Goal: Transaction & Acquisition: Purchase product/service

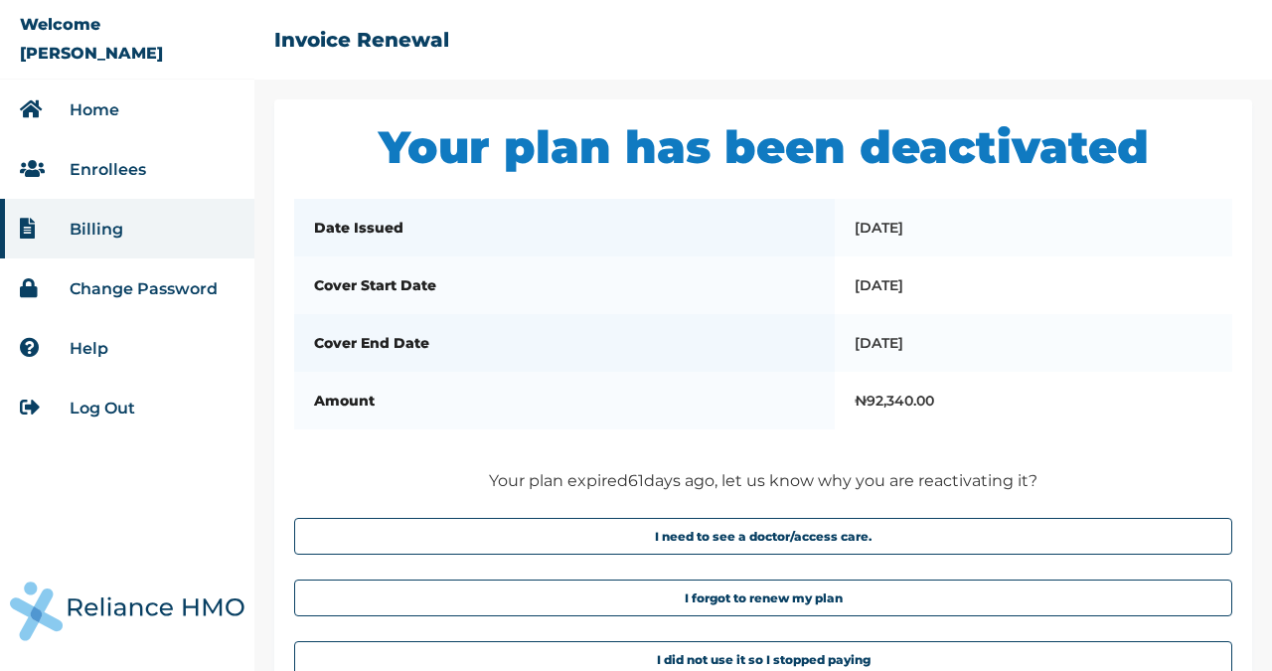
click at [704, 616] on button "I forgot to renew my plan" at bounding box center [763, 597] width 938 height 37
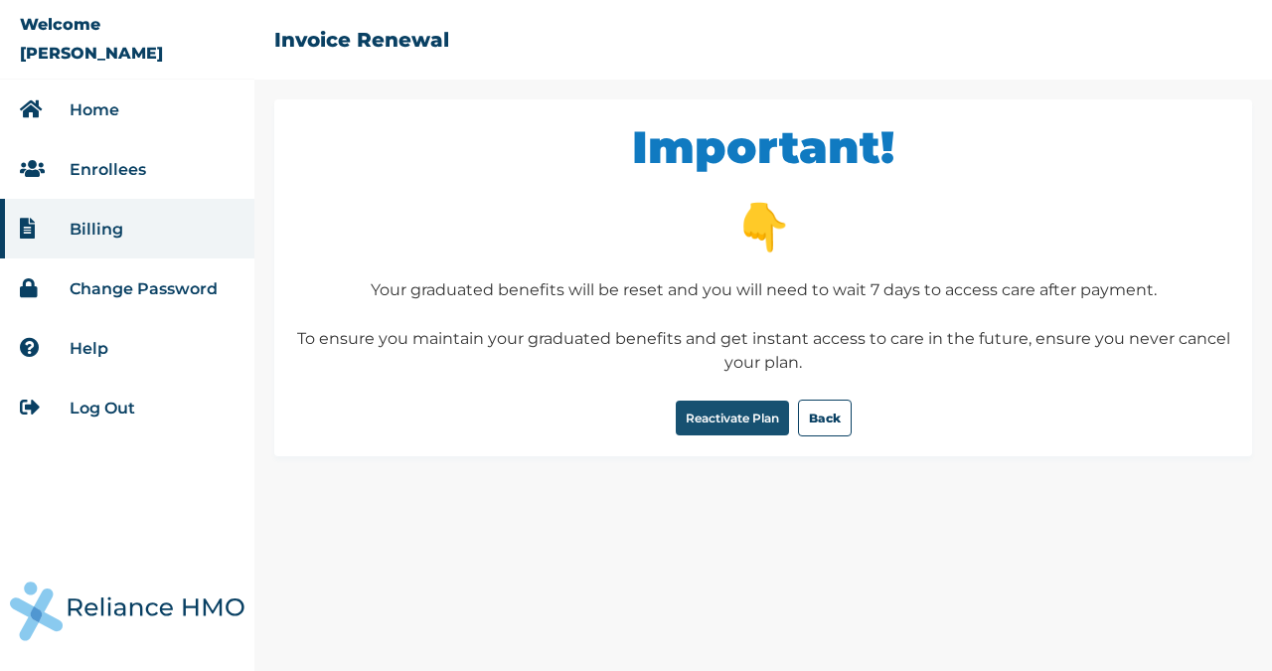
click at [703, 419] on button "Reactivate Plan" at bounding box center [732, 417] width 113 height 35
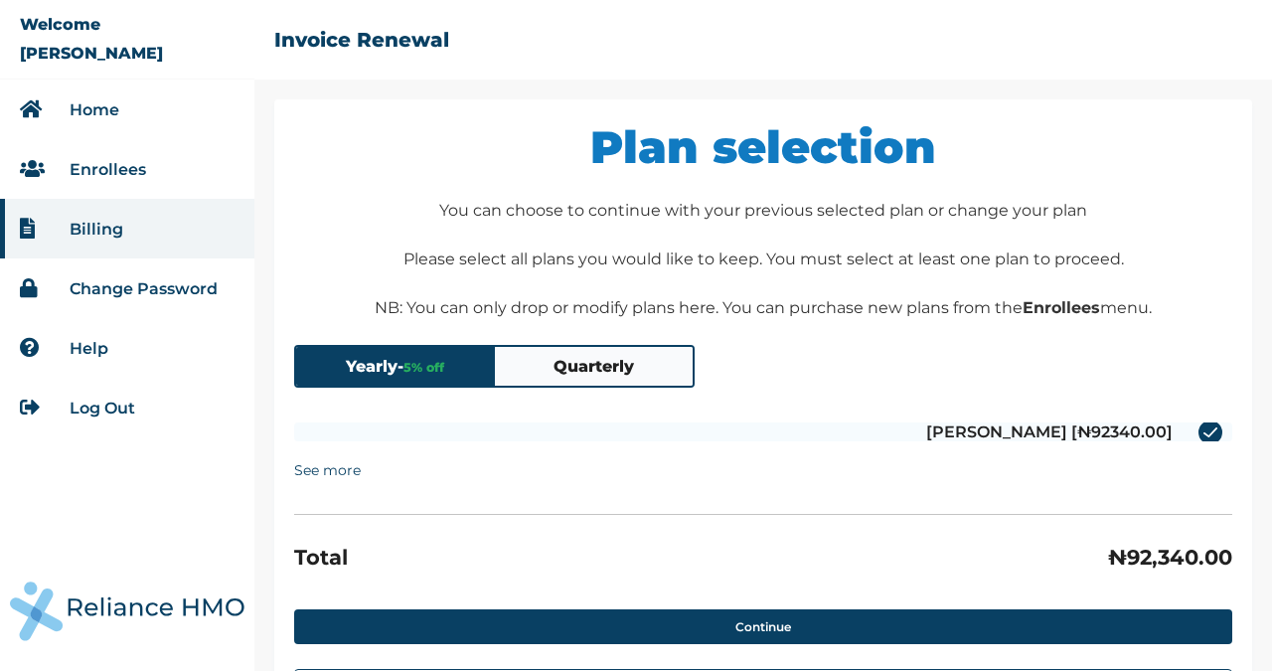
scroll to position [99, 0]
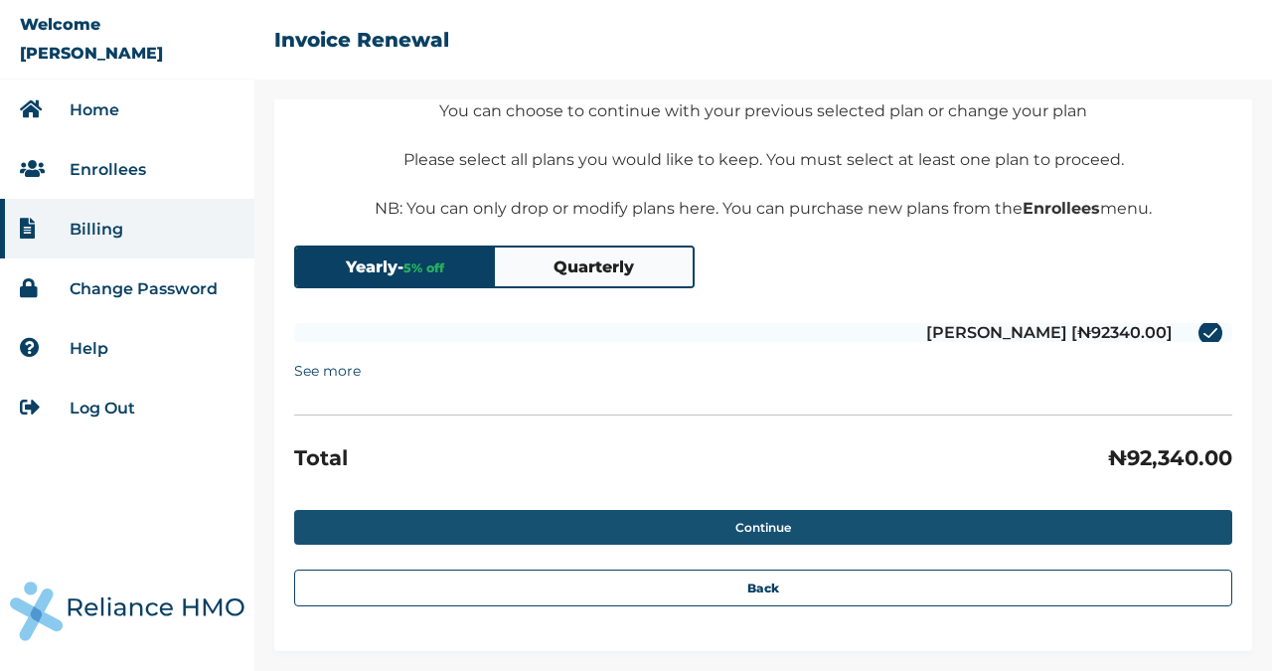
click at [748, 523] on button "Continue" at bounding box center [763, 527] width 938 height 35
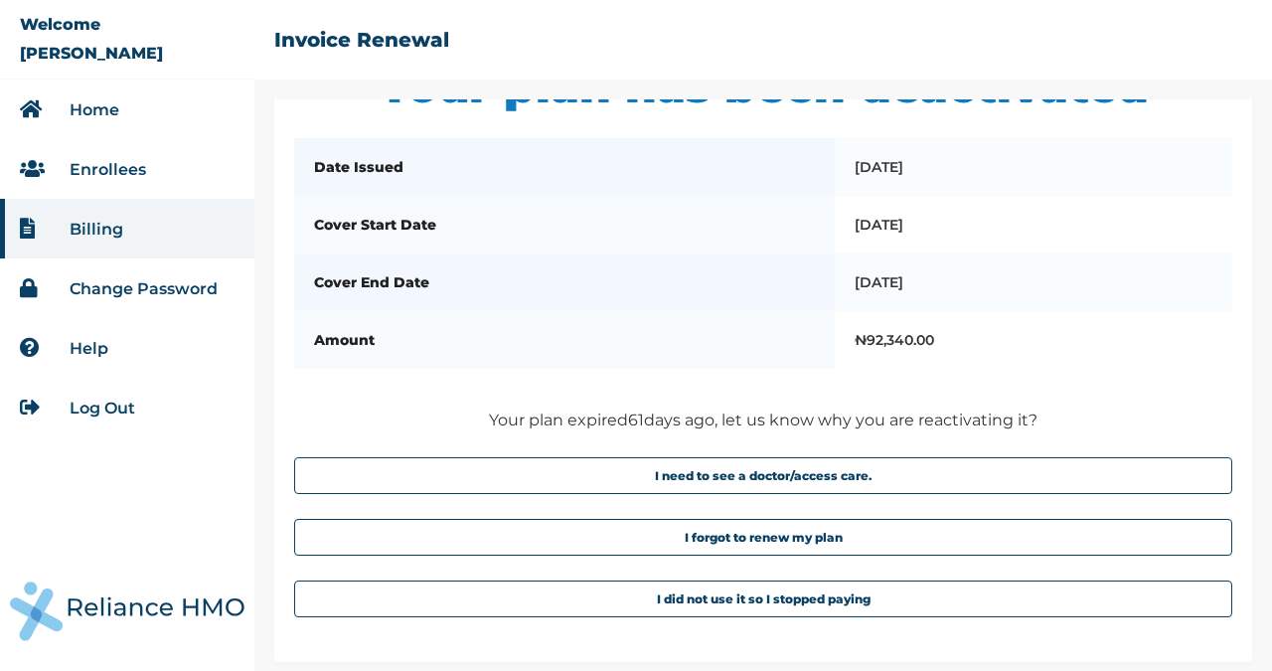
scroll to position [191, 0]
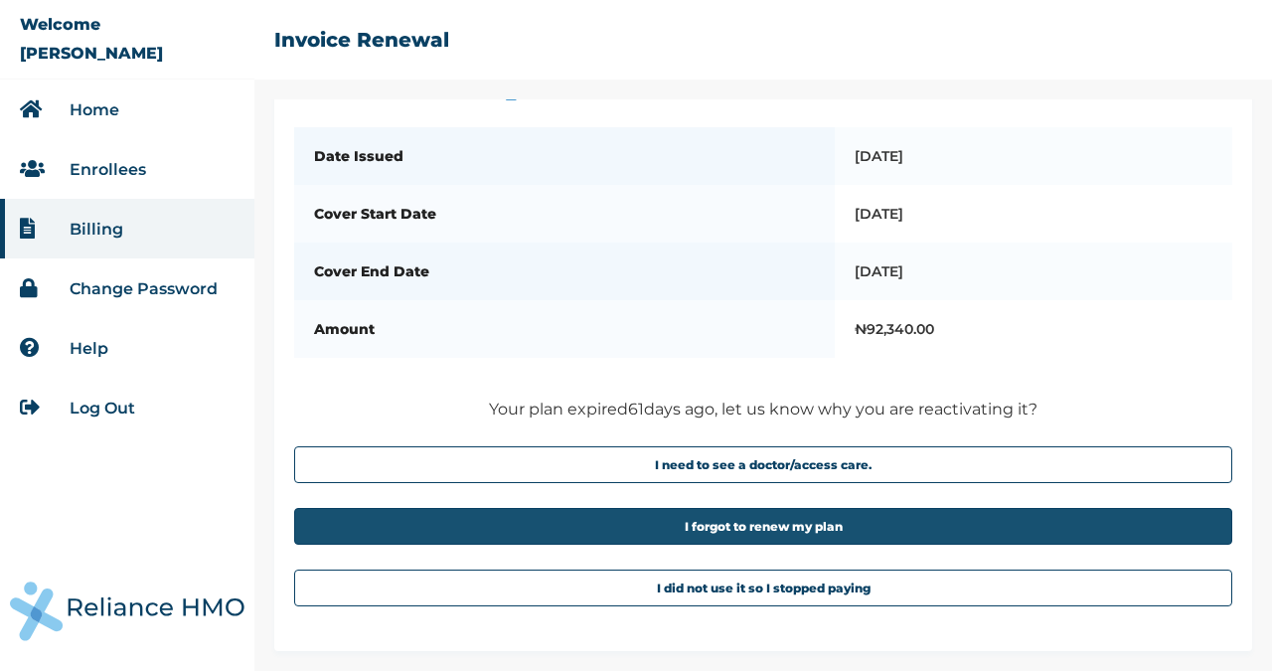
click at [703, 527] on button "I forgot to renew my plan" at bounding box center [763, 526] width 938 height 37
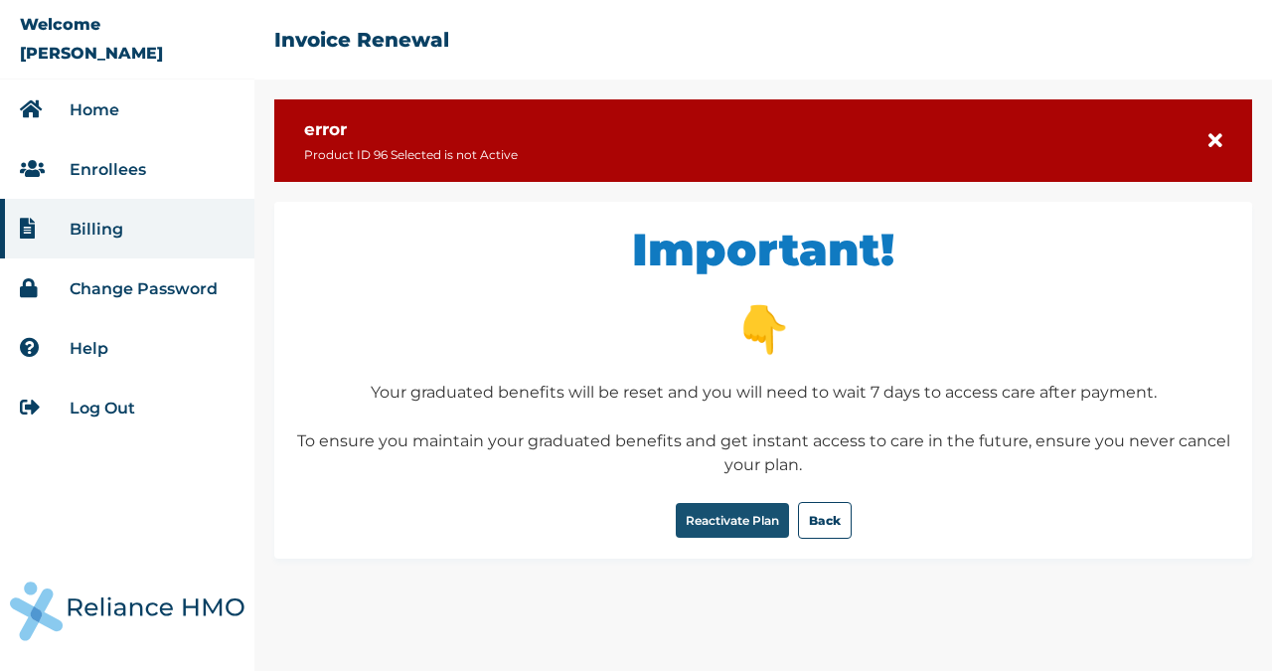
click at [715, 524] on button "Reactivate Plan" at bounding box center [732, 520] width 113 height 35
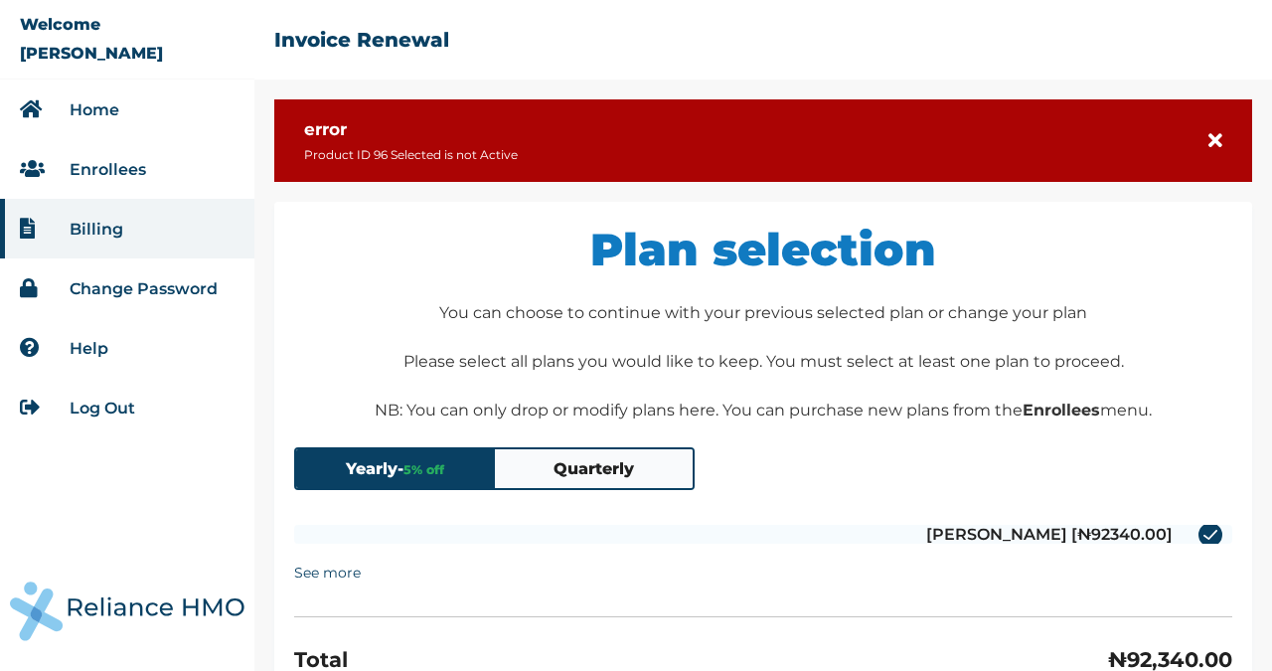
click at [105, 232] on link "Billing" at bounding box center [97, 229] width 54 height 19
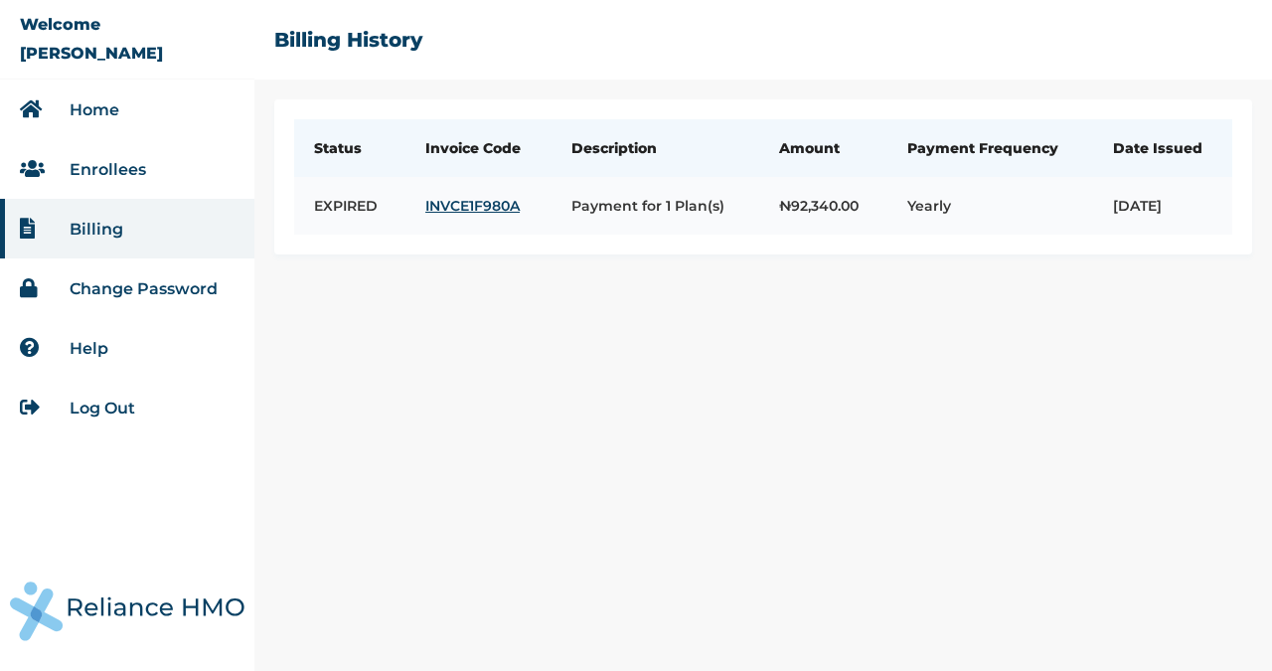
click at [434, 215] on link "INVCE1F980A" at bounding box center [478, 206] width 106 height 18
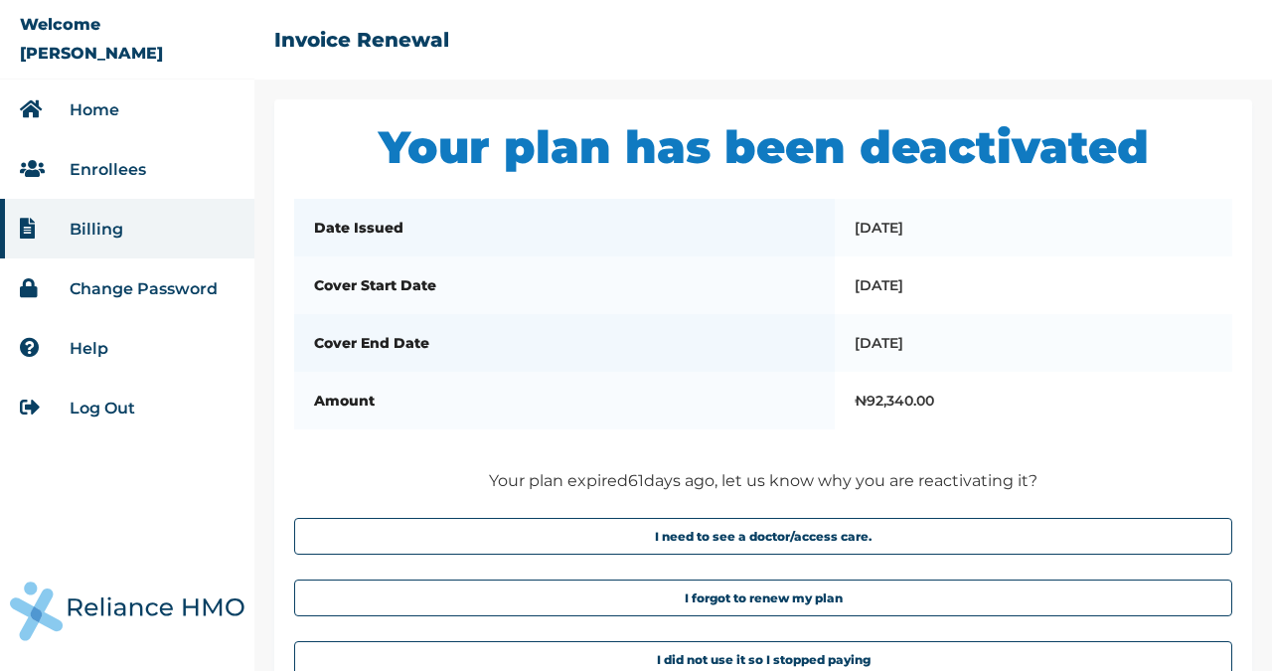
scroll to position [88, 0]
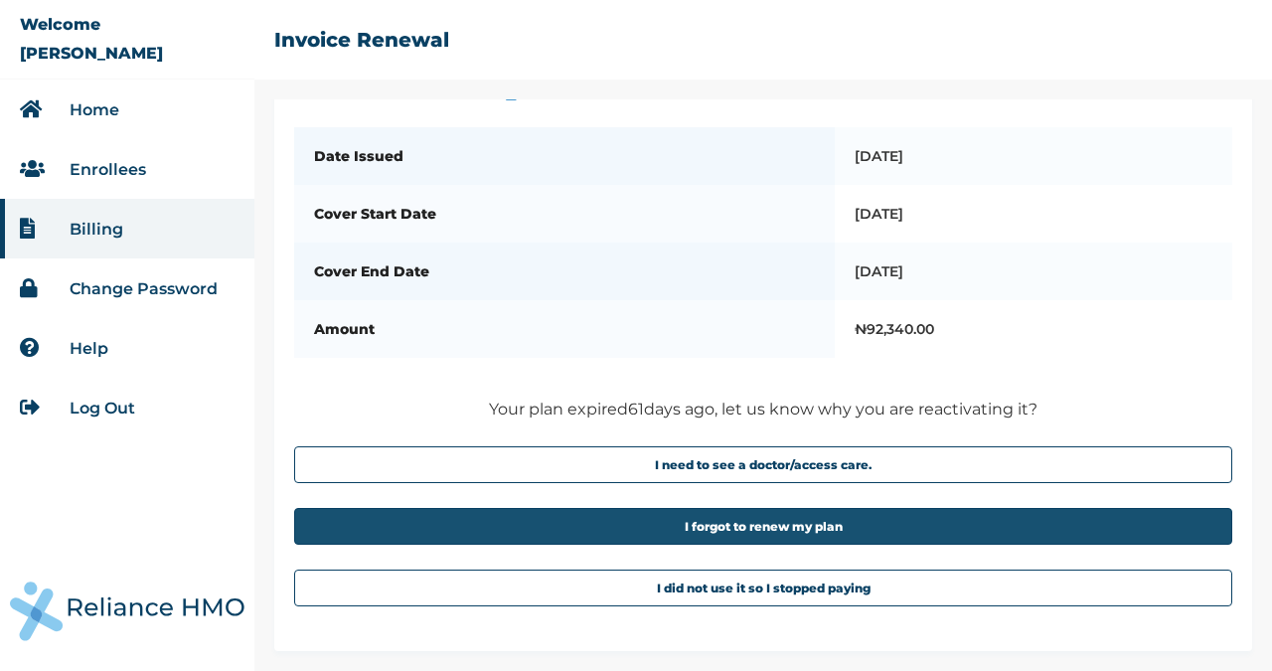
click at [749, 531] on button "I forgot to renew my plan" at bounding box center [763, 526] width 938 height 37
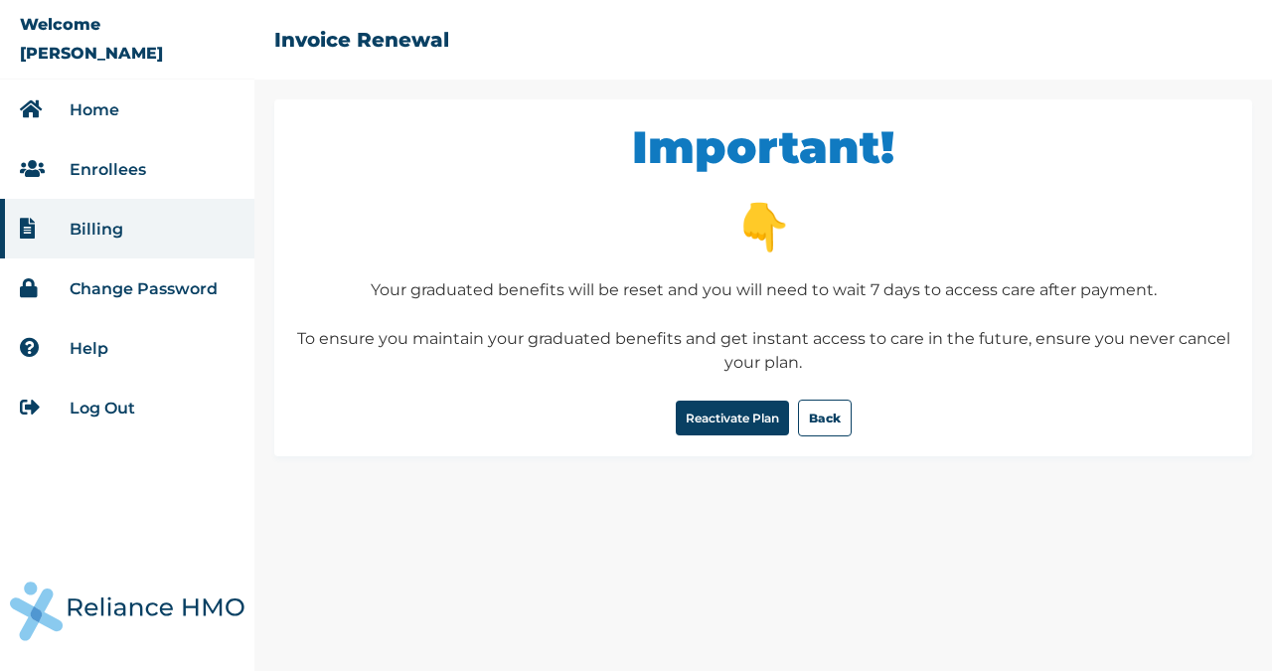
scroll to position [0, 0]
click at [733, 419] on button "Reactivate Plan" at bounding box center [732, 417] width 113 height 35
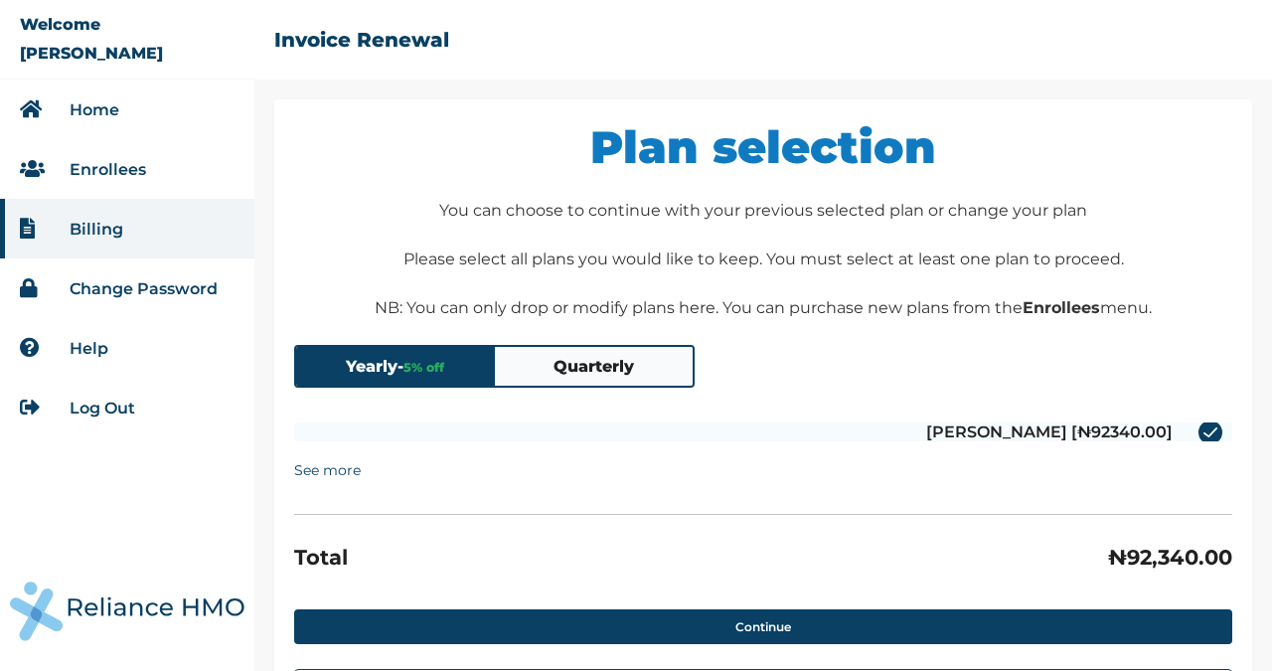
click at [575, 369] on button "Quarterly" at bounding box center [594, 366] width 199 height 39
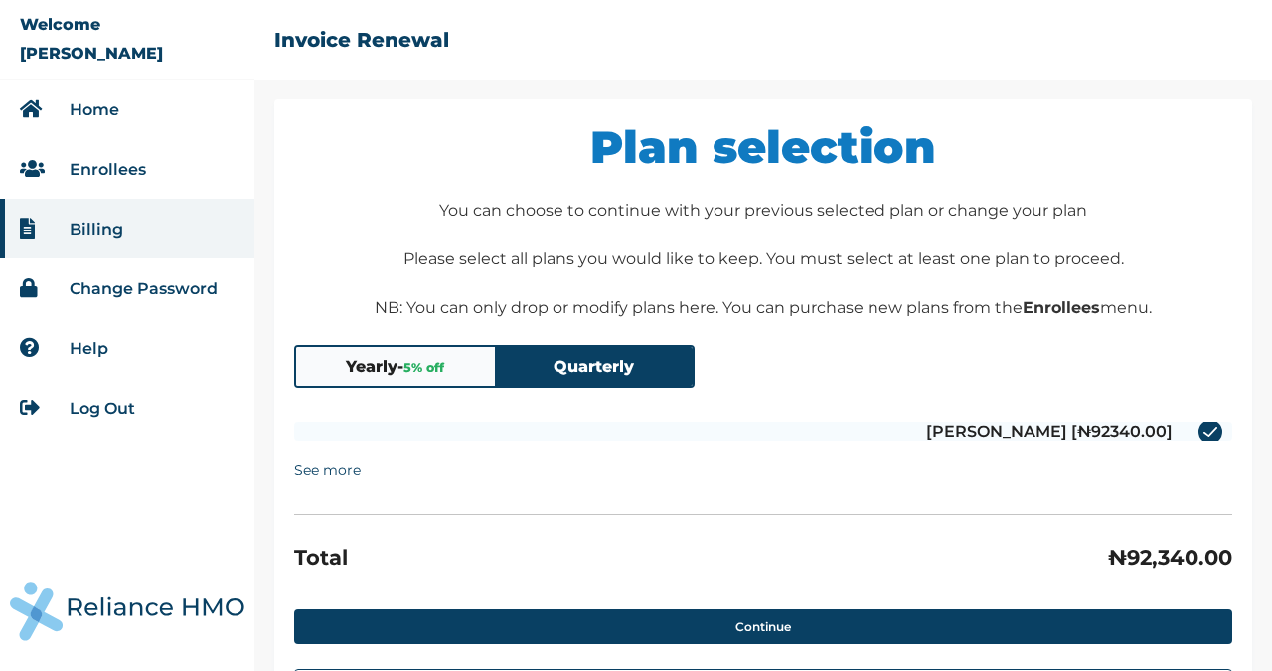
click at [381, 369] on button "Yearly - 5 % off" at bounding box center [395, 366] width 199 height 39
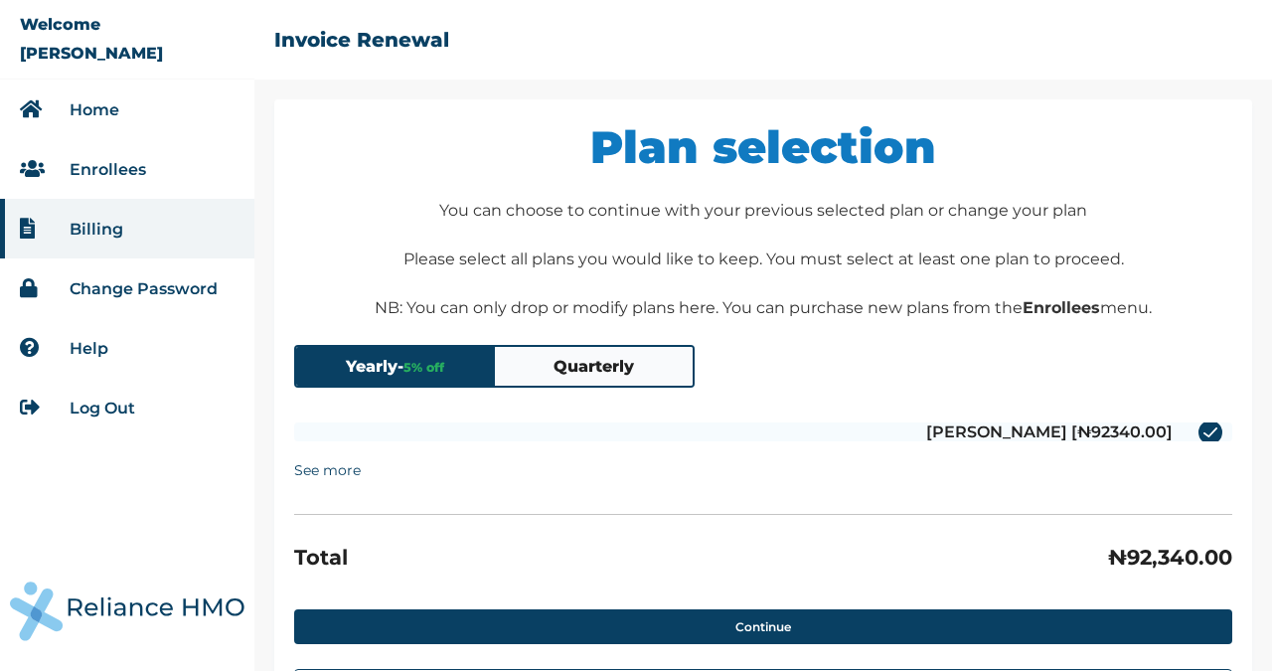
scroll to position [99, 0]
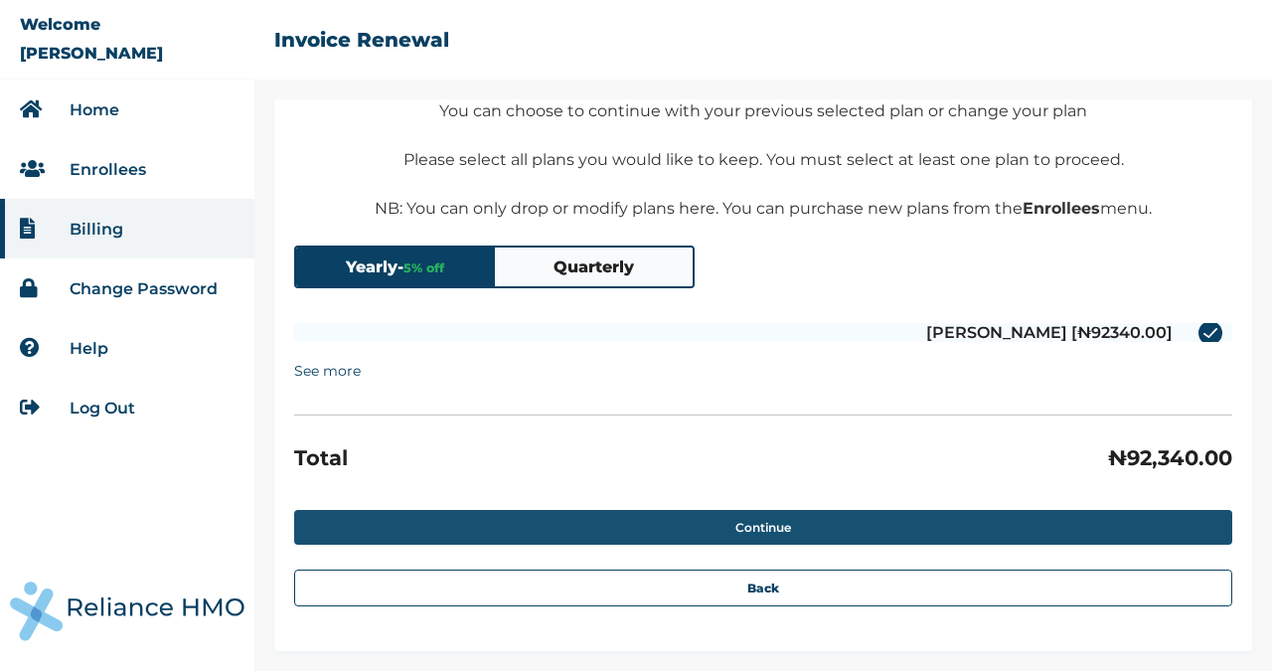
click at [769, 525] on button "Continue" at bounding box center [763, 527] width 938 height 35
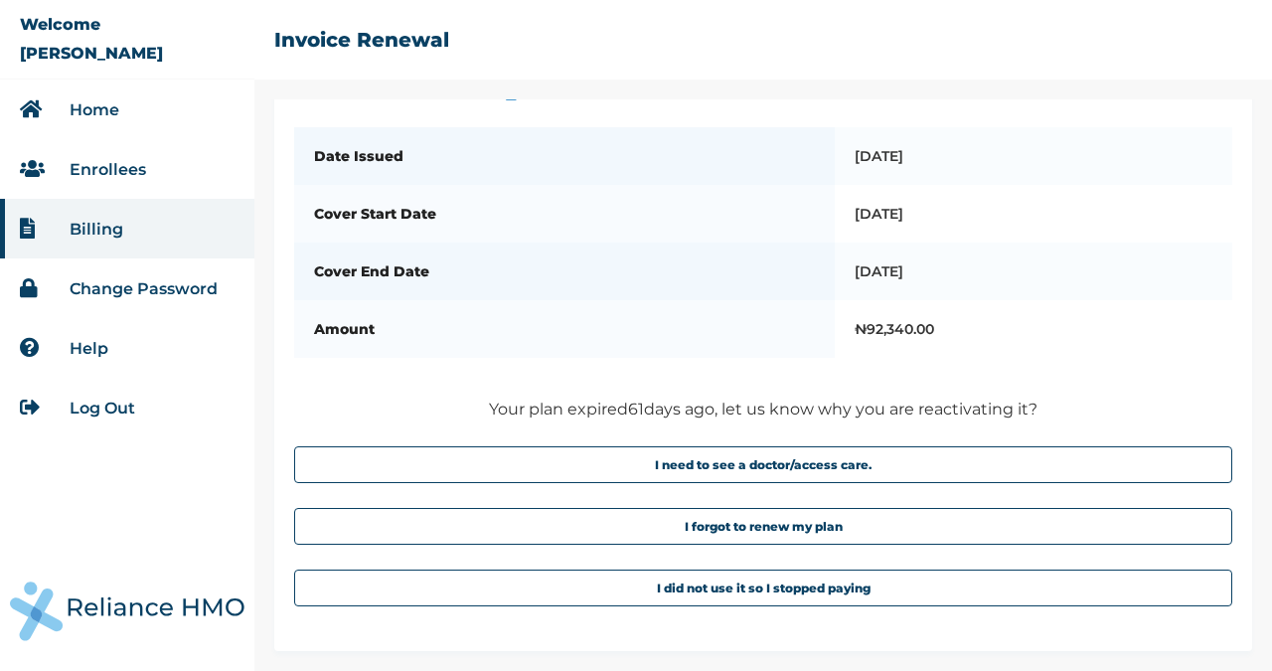
scroll to position [191, 0]
click at [101, 348] on link "Help" at bounding box center [89, 348] width 39 height 19
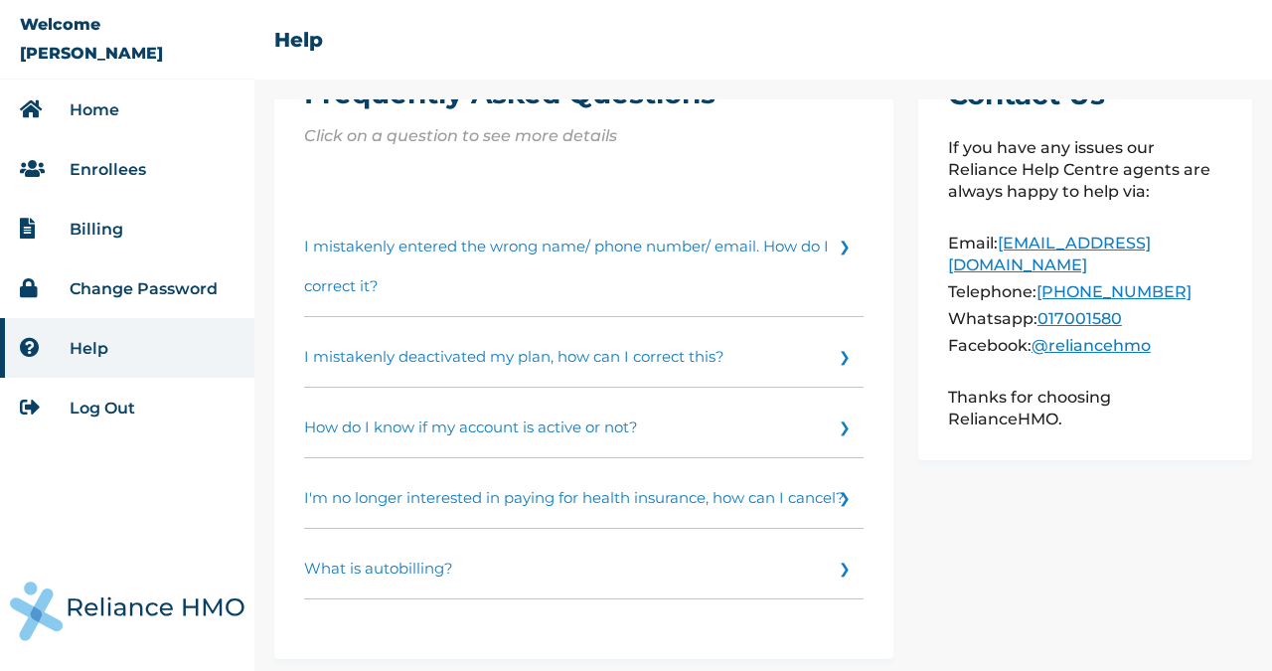
scroll to position [60, 0]
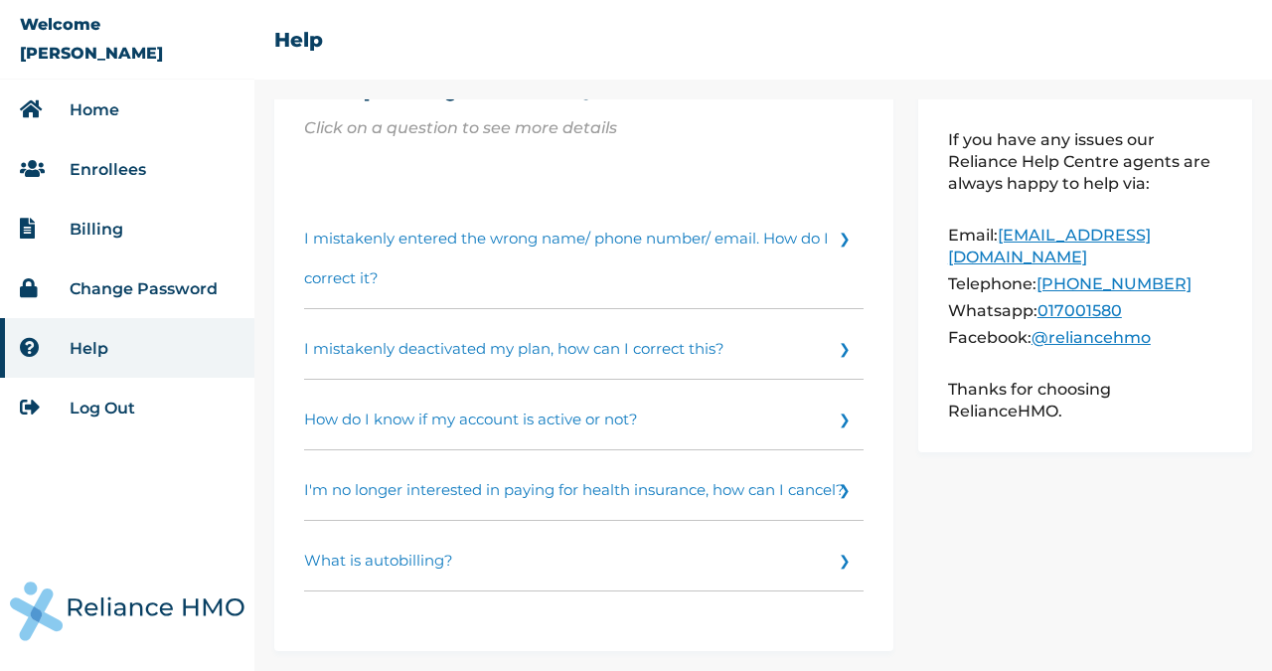
click at [341, 566] on link "What is autobilling?" at bounding box center [583, 556] width 559 height 71
click at [488, 309] on link "I mistakenly deactivated my plan, how can I correct this?" at bounding box center [583, 344] width 559 height 71
click at [99, 228] on link "Billing" at bounding box center [97, 229] width 54 height 19
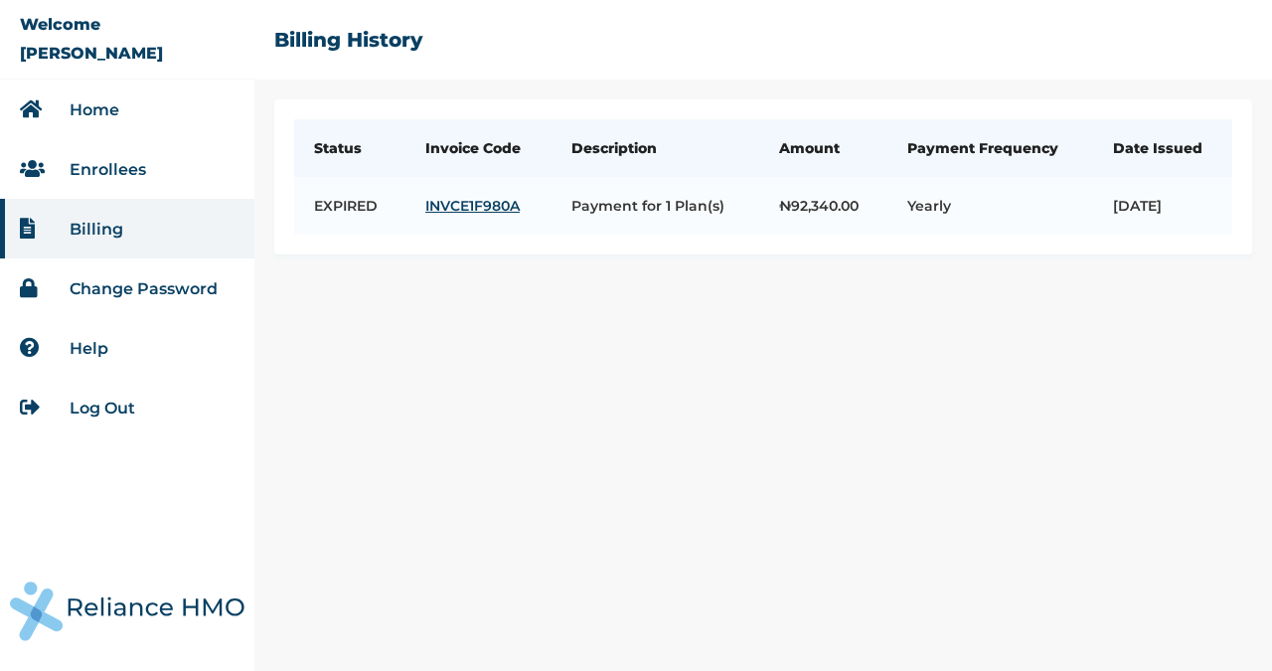
click at [88, 116] on link "Home" at bounding box center [95, 109] width 50 height 19
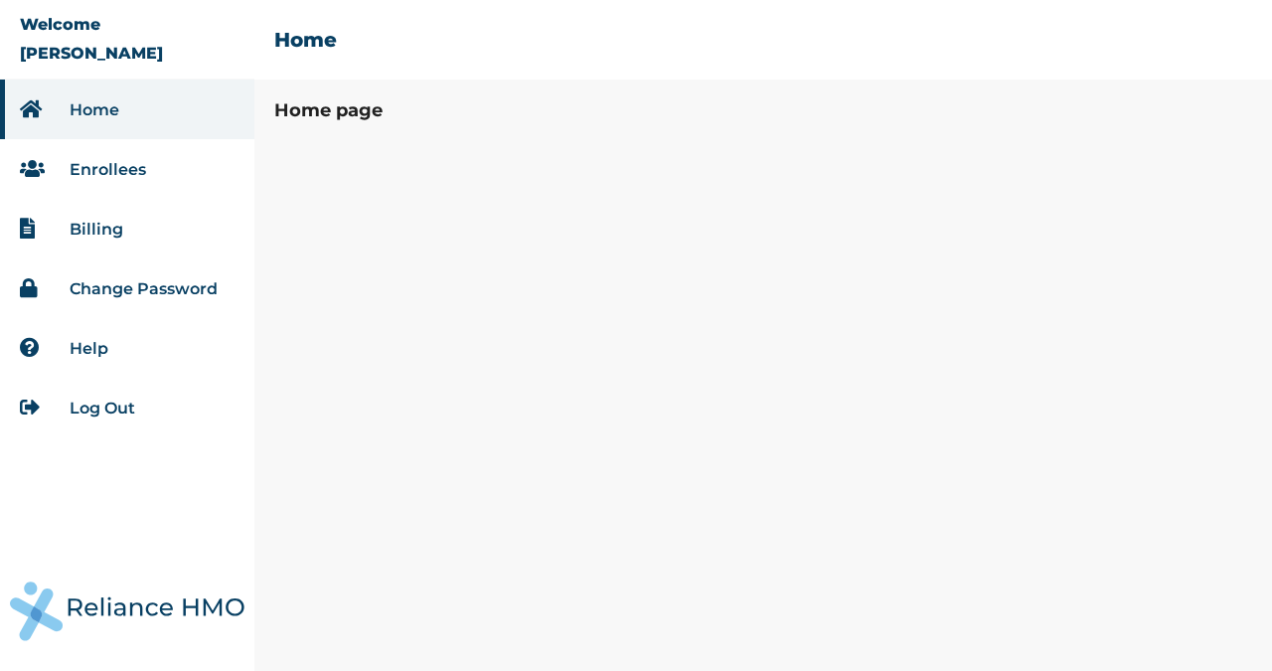
click at [88, 116] on link "Home" at bounding box center [95, 109] width 50 height 19
click at [101, 173] on link "Enrollees" at bounding box center [108, 169] width 76 height 19
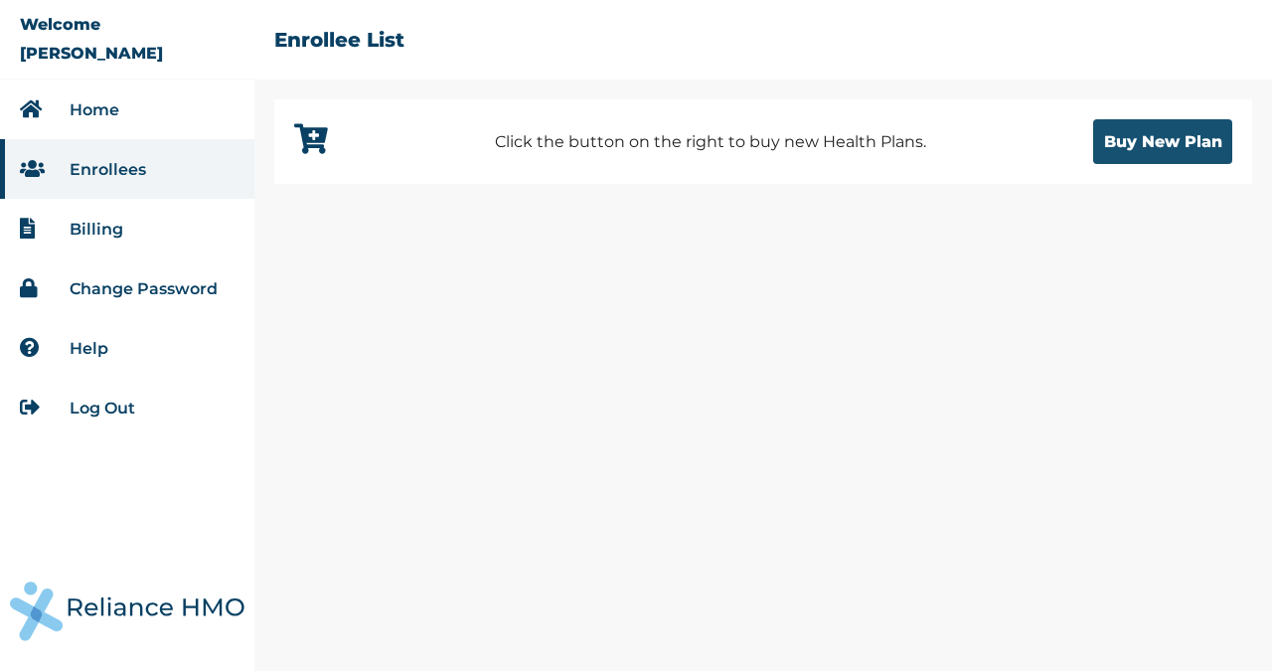
click at [1168, 146] on button "Buy New Plan" at bounding box center [1162, 141] width 139 height 45
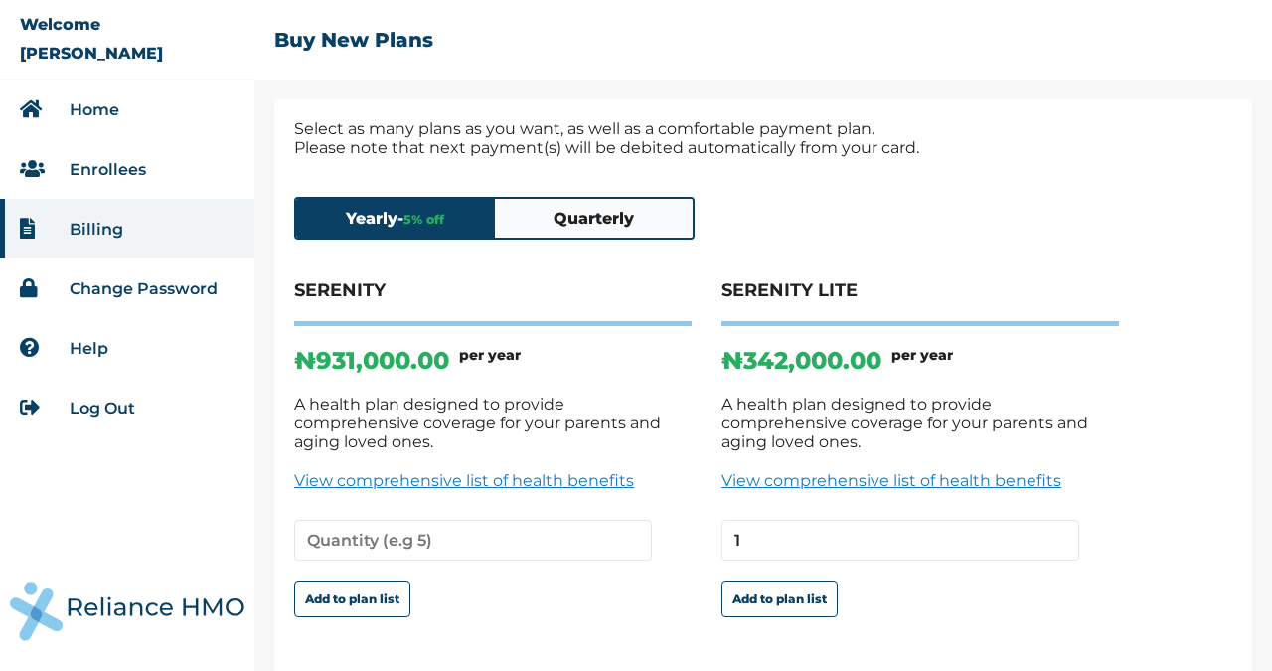
click at [1057, 543] on input "1" at bounding box center [900, 540] width 358 height 41
type input "2"
click at [1058, 536] on input "2" at bounding box center [900, 540] width 358 height 41
click at [597, 216] on button "Quarterly" at bounding box center [594, 218] width 199 height 39
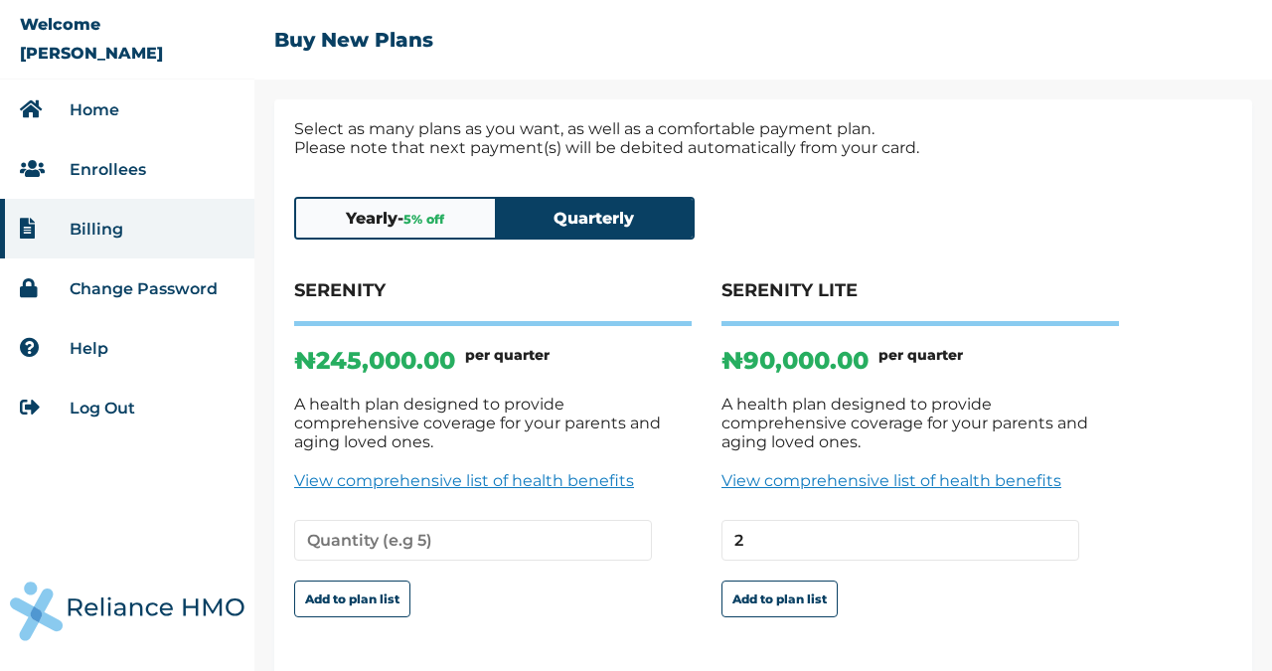
click at [369, 229] on button "Yearly - 5 % off" at bounding box center [395, 218] width 199 height 39
